Goal: Information Seeking & Learning: Learn about a topic

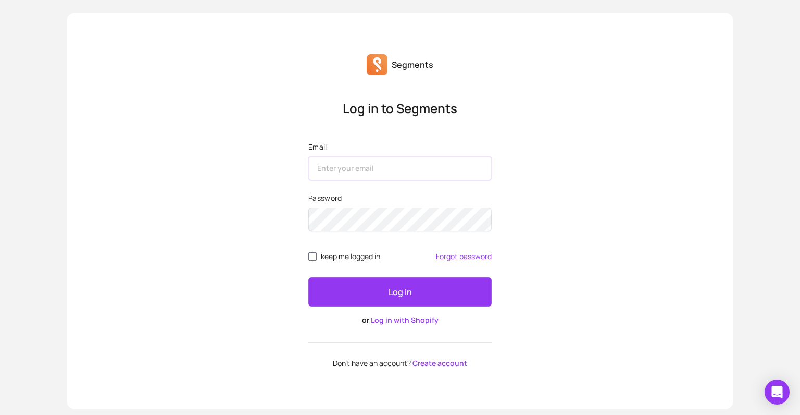
type input "[EMAIL_ADDRESS][DOMAIN_NAME]"
click at [369, 289] on button "Log in" at bounding box center [399, 291] width 183 height 29
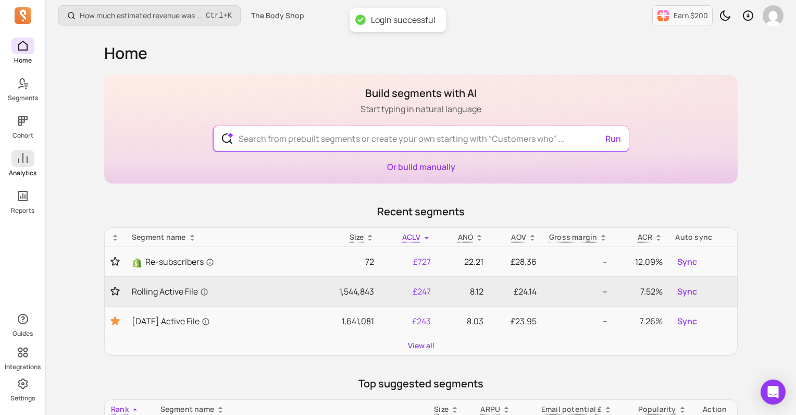
click at [37, 169] on link "Analytics" at bounding box center [22, 163] width 45 height 27
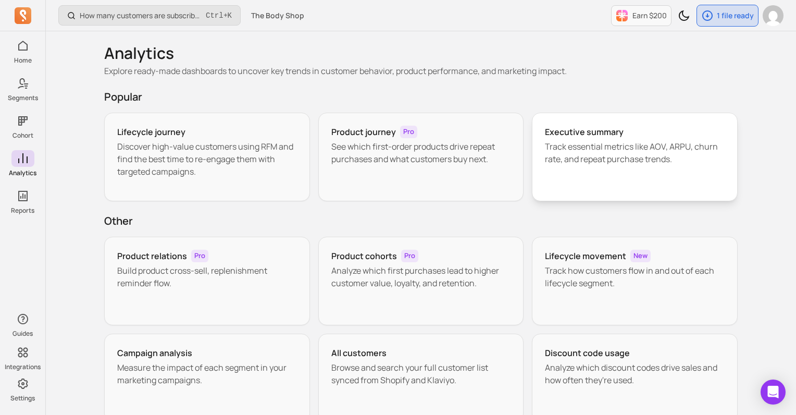
click at [708, 165] on p "Track essential metrics like AOV, ARPU, churn rate, and repeat purchase trends." at bounding box center [635, 152] width 180 height 25
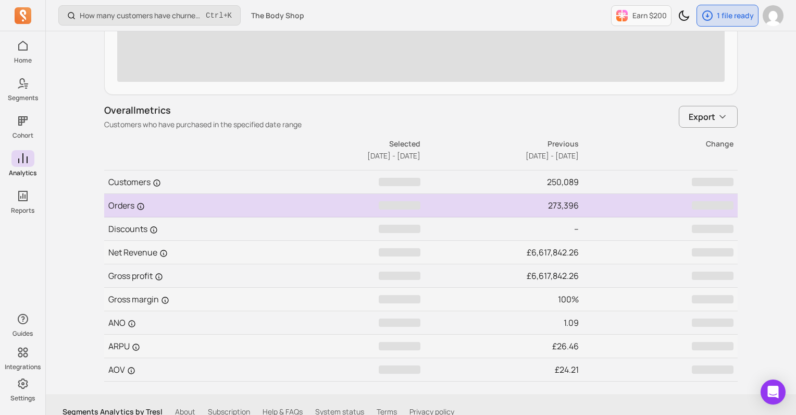
scroll to position [452, 0]
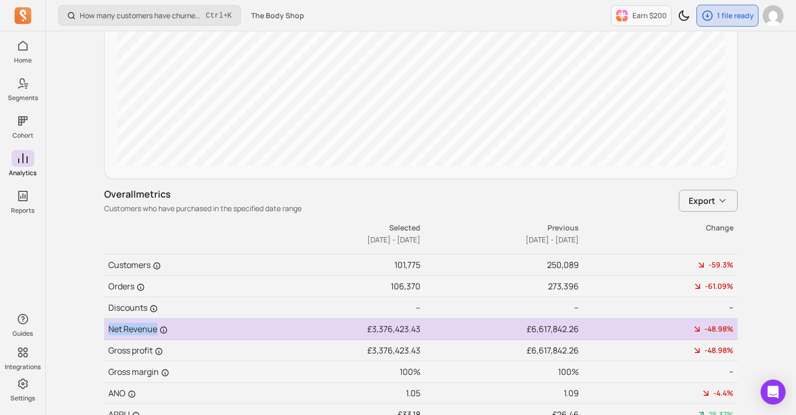
drag, startPoint x: 104, startPoint y: 325, endPoint x: 158, endPoint y: 327, distance: 54.2
click at [158, 327] on td "Net Revenue" at bounding box center [183, 328] width 158 height 21
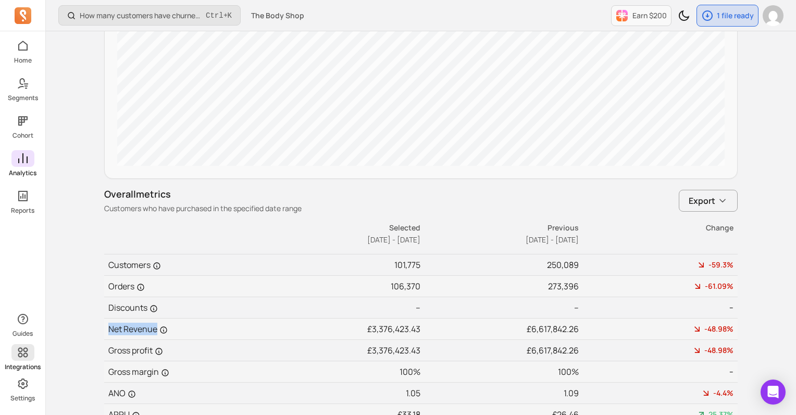
copy td "Net Revenue"
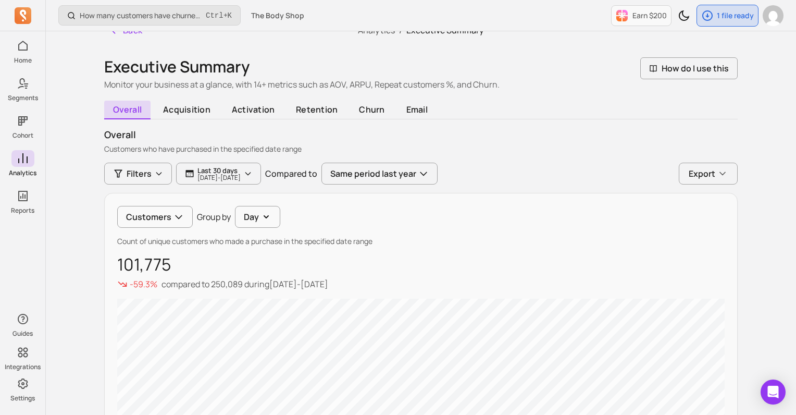
scroll to position [0, 0]
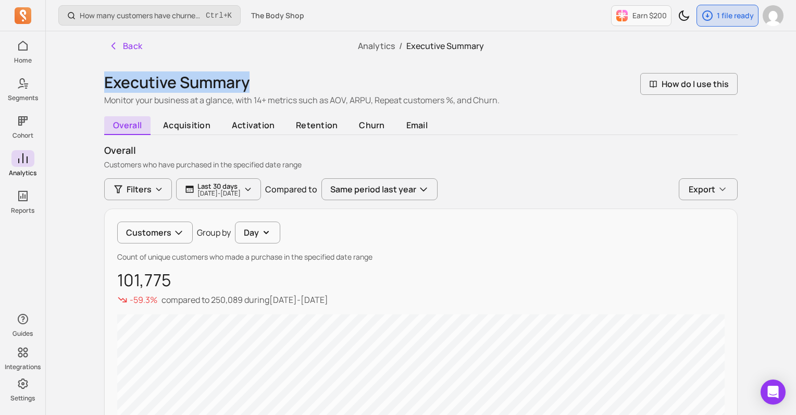
drag, startPoint x: 107, startPoint y: 82, endPoint x: 249, endPoint y: 89, distance: 141.8
click at [249, 89] on h1 "Executive Summary" at bounding box center [301, 82] width 395 height 19
copy h1 "Executive Summary"
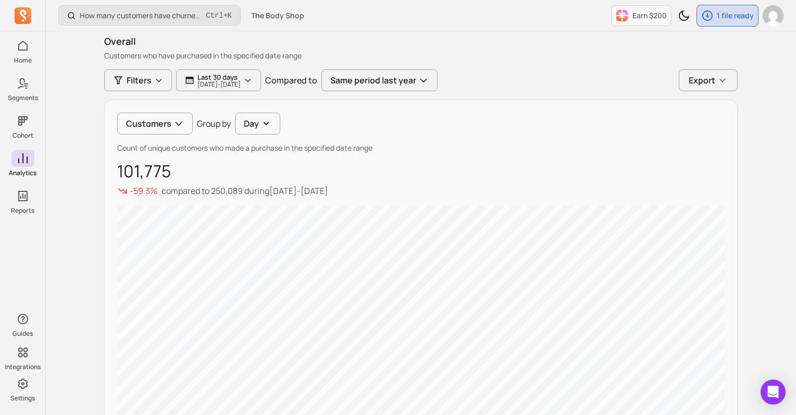
scroll to position [71, 0]
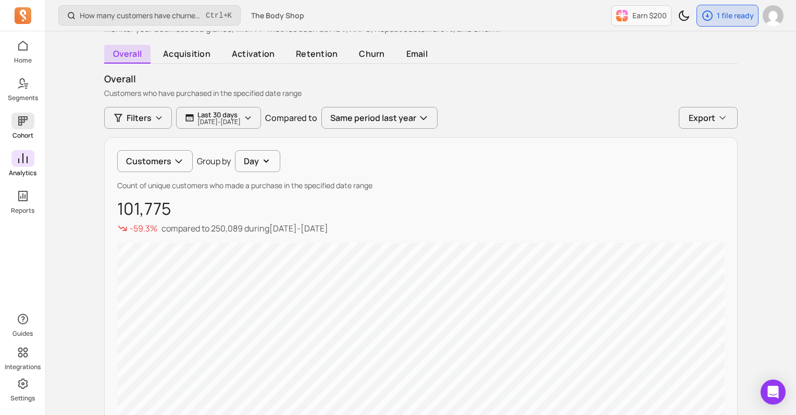
click at [40, 124] on link "Cohort" at bounding box center [22, 125] width 45 height 27
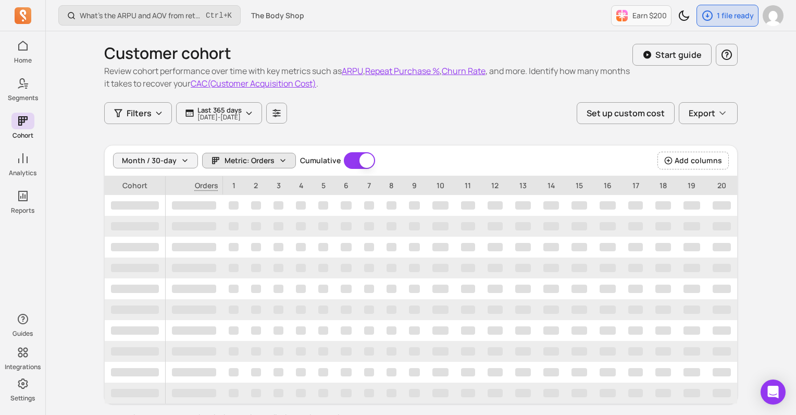
click at [239, 155] on span "Metric: Orders" at bounding box center [249, 160] width 50 height 10
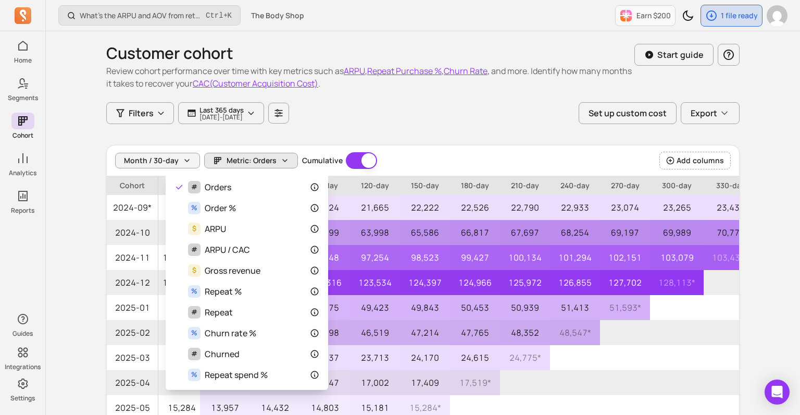
click at [553, 111] on div "Customer cohort Review cohort performance over time with key metrics such as AR…" at bounding box center [422, 285] width 633 height 508
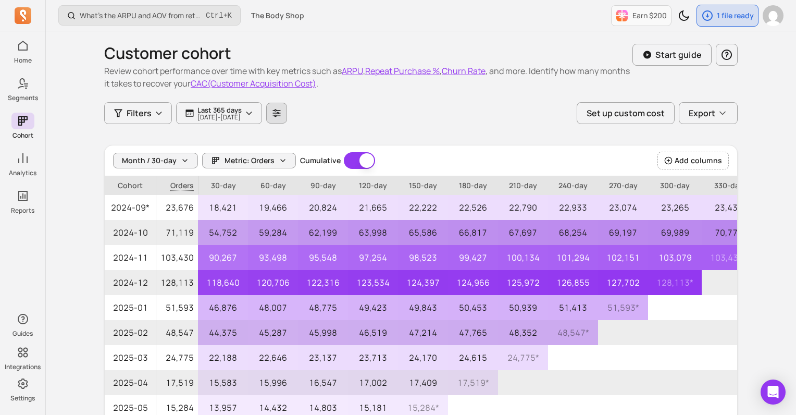
click at [281, 110] on icon "button" at bounding box center [277, 113] width 8 height 8
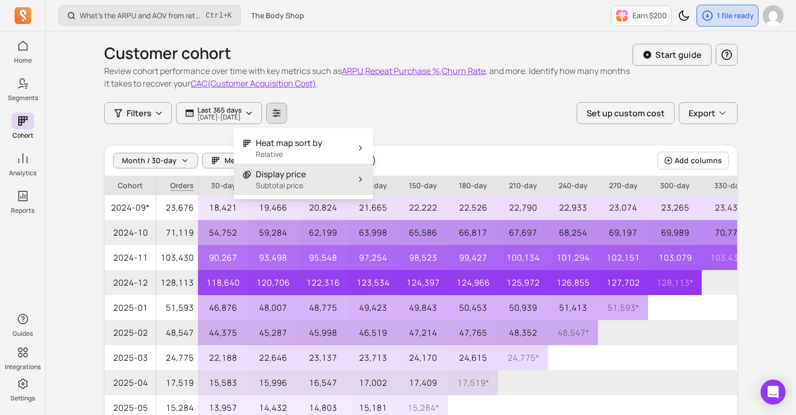
click at [315, 183] on button "Display price Subtotal price" at bounding box center [303, 179] width 139 height 31
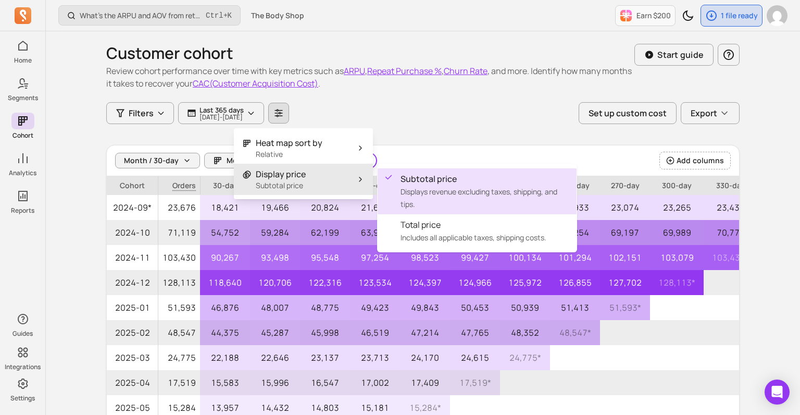
click at [434, 103] on div "Filters Last 365 days [DATE] - [DATE] Set up custom cost Export" at bounding box center [422, 113] width 633 height 22
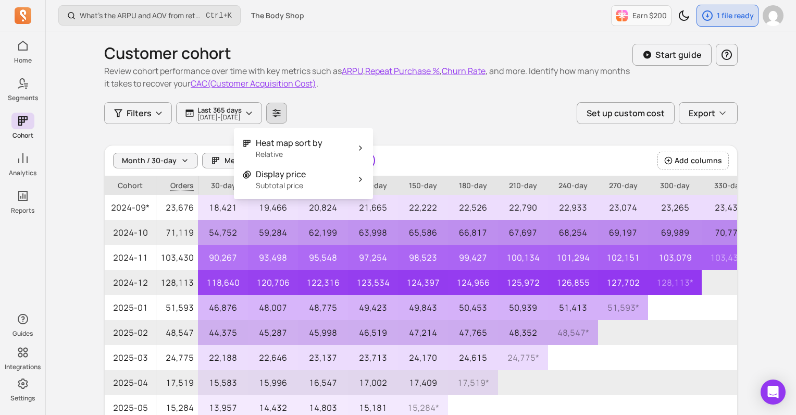
click at [431, 106] on div "Filters Last 365 days [DATE] - [DATE] Set up custom cost Export" at bounding box center [420, 113] width 633 height 22
